Goal: Information Seeking & Learning: Learn about a topic

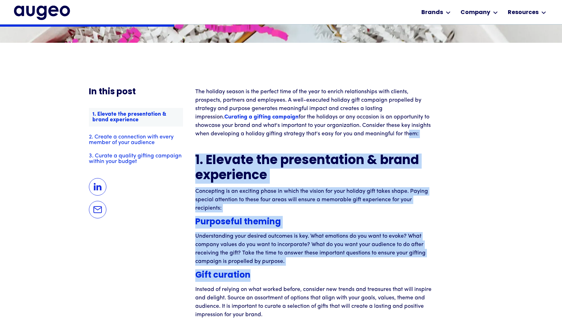
drag, startPoint x: 392, startPoint y: 134, endPoint x: 400, endPoint y: 268, distance: 134.4
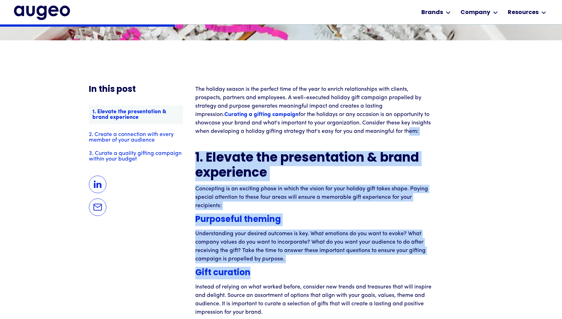
click at [400, 268] on h5 "Gift curation" at bounding box center [314, 273] width 238 height 13
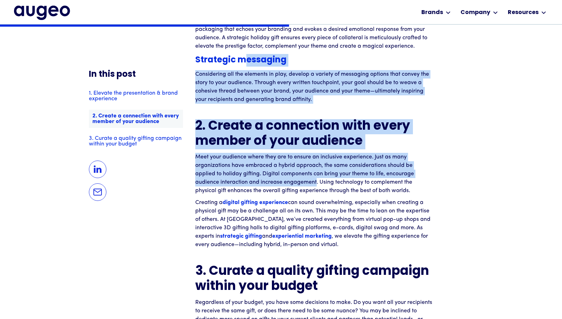
drag, startPoint x: 244, startPoint y: 56, endPoint x: 317, endPoint y: 181, distance: 144.2
click at [317, 181] on div "The holiday season is the perfect time of the year to enrich relationships with…" at bounding box center [314, 83] width 238 height 635
click at [317, 181] on p "Meet your audience where they are to ensure an inclusive experience. Just as ma…" at bounding box center [314, 173] width 238 height 42
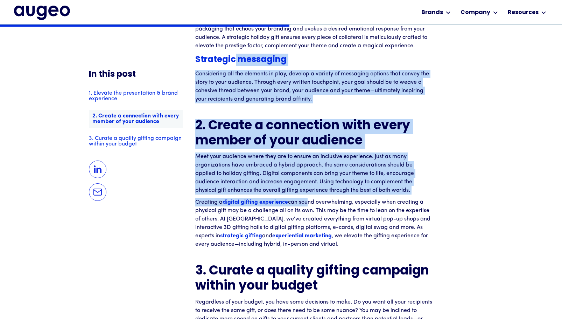
drag, startPoint x: 306, startPoint y: 206, endPoint x: 234, endPoint y: 53, distance: 169.7
click at [234, 53] on div "The holiday season is the perfect time of the year to enrich relationships with…" at bounding box center [314, 83] width 238 height 635
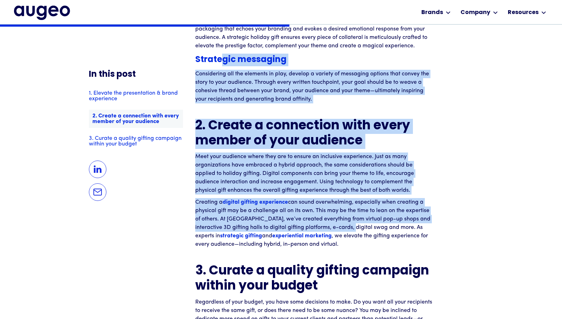
drag, startPoint x: 220, startPoint y: 53, endPoint x: 346, endPoint y: 224, distance: 212.7
click at [346, 224] on div "The holiday season is the perfect time of the year to enrich relationships with…" at bounding box center [314, 83] width 238 height 635
click at [346, 224] on p "Creating a digital gifting experience can sound overwhelming, especially when c…" at bounding box center [314, 223] width 238 height 50
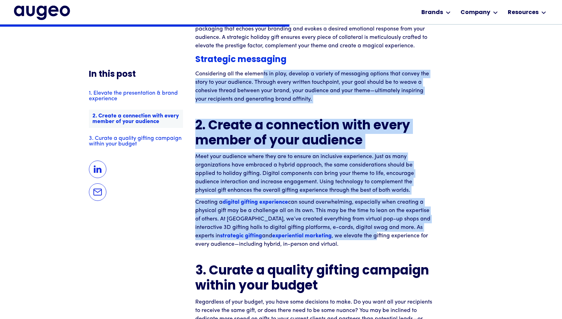
drag, startPoint x: 354, startPoint y: 233, endPoint x: 264, endPoint y: 70, distance: 185.3
click at [264, 70] on div "The holiday season is the perfect time of the year to enrich relationships with…" at bounding box center [314, 83] width 238 height 635
click at [265, 72] on p "Considering all the elements in play, develop a variety of messaging options th…" at bounding box center [314, 87] width 238 height 34
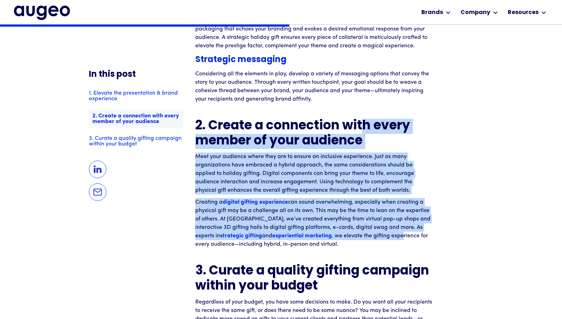
drag, startPoint x: 364, startPoint y: 120, endPoint x: 380, endPoint y: 240, distance: 120.8
click at [380, 240] on div "The holiday season is the perfect time of the year to enrich relationships with…" at bounding box center [314, 83] width 238 height 635
click at [380, 240] on p "Creating a digital gifting experience can sound overwhelming, especially when c…" at bounding box center [314, 223] width 238 height 50
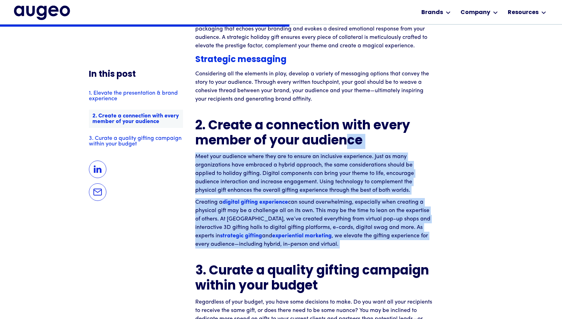
drag, startPoint x: 374, startPoint y: 248, endPoint x: 345, endPoint y: 141, distance: 109.8
click at [346, 142] on div "The holiday season is the perfect time of the year to enrich relationships with…" at bounding box center [314, 83] width 238 height 635
click at [345, 141] on h2 "2. Create a connection with every member of your audience" at bounding box center [314, 134] width 238 height 30
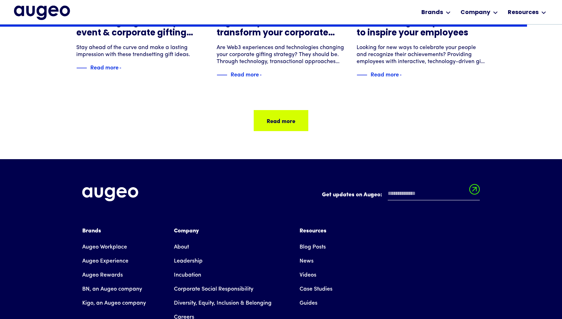
scroll to position [1479, 0]
